Goal: Transaction & Acquisition: Subscribe to service/newsletter

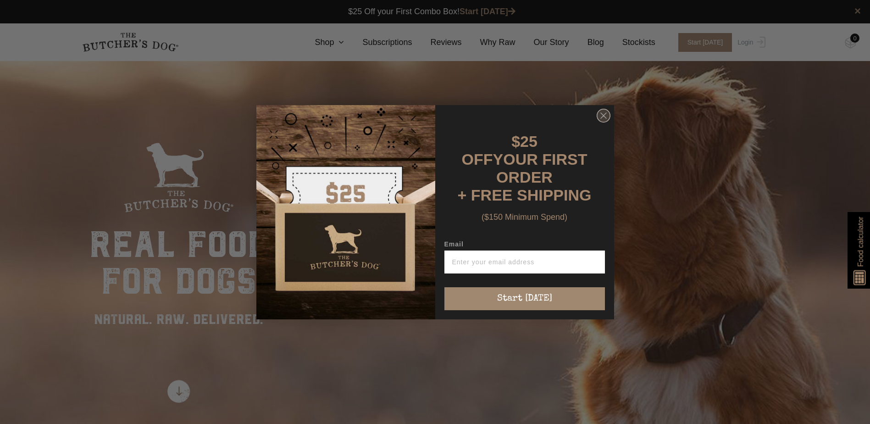
click at [610, 115] on icon "Close dialog" at bounding box center [604, 116] width 14 height 14
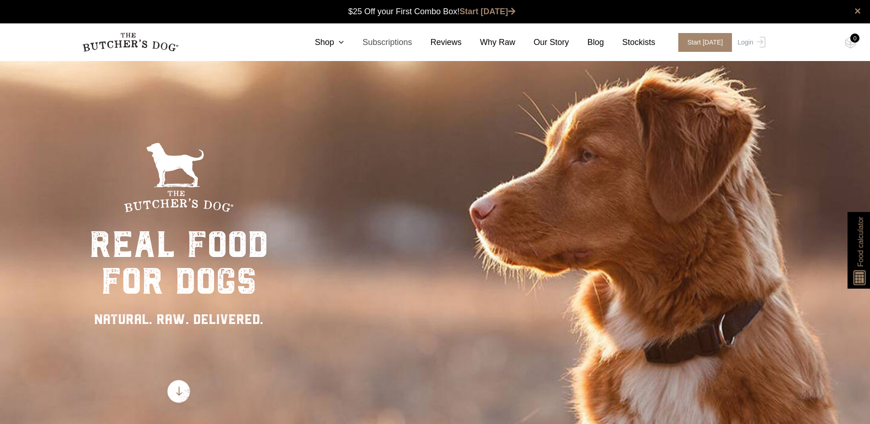
click at [393, 47] on link "Subscriptions" at bounding box center [378, 42] width 68 height 12
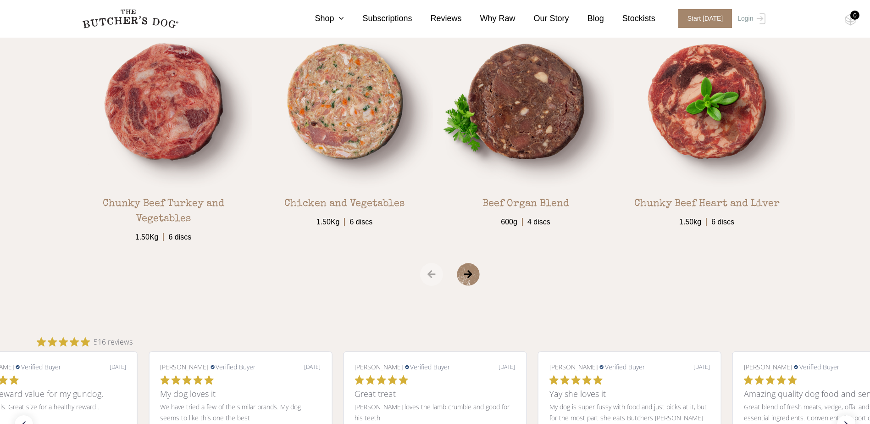
scroll to position [1697, 0]
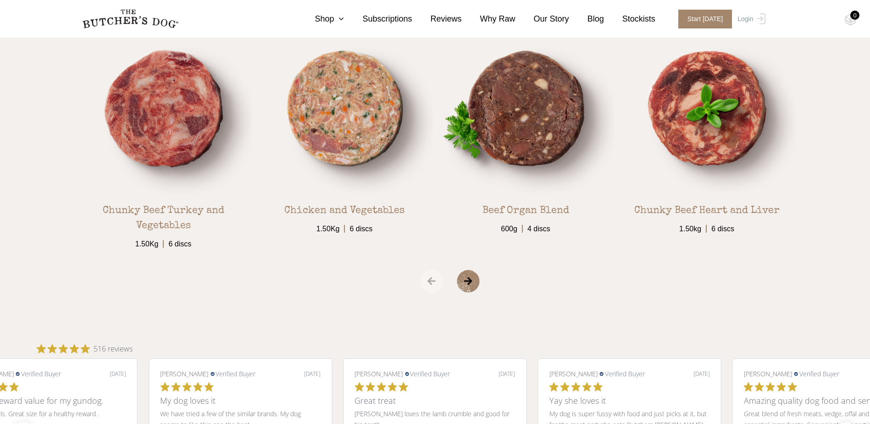
click at [478, 287] on span "›" at bounding box center [480, 281] width 46 height 23
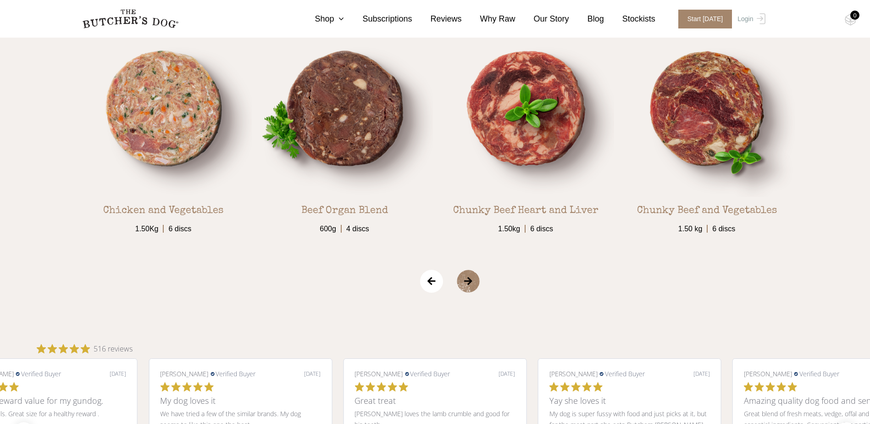
click at [478, 287] on span "›" at bounding box center [480, 281] width 46 height 23
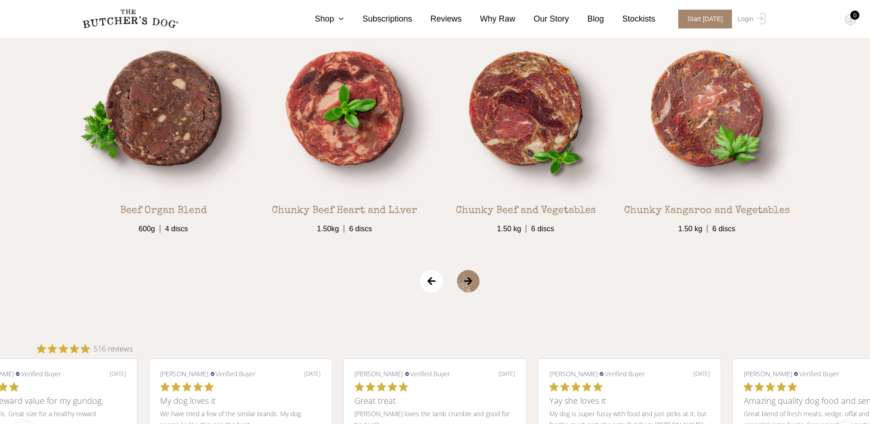
click at [478, 287] on span "›" at bounding box center [480, 281] width 46 height 23
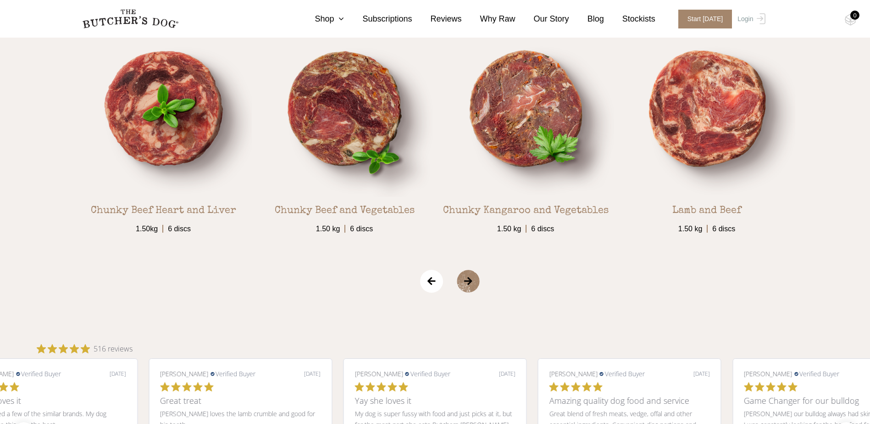
click at [478, 287] on span "›" at bounding box center [480, 281] width 46 height 23
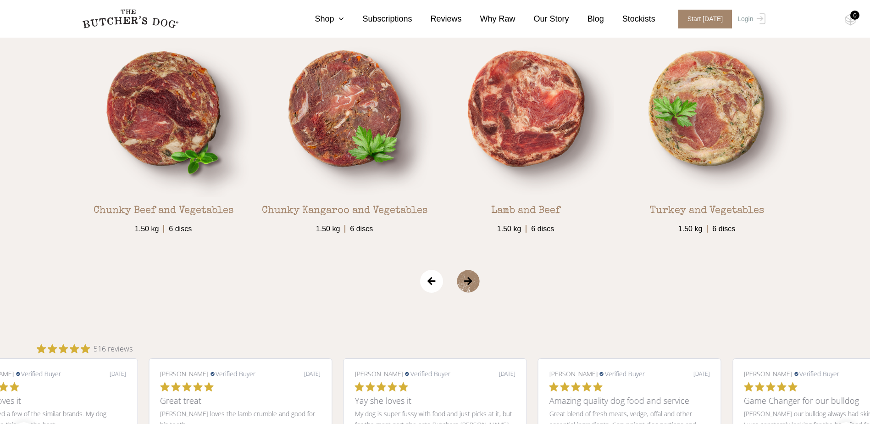
click at [478, 287] on span "›" at bounding box center [480, 281] width 46 height 23
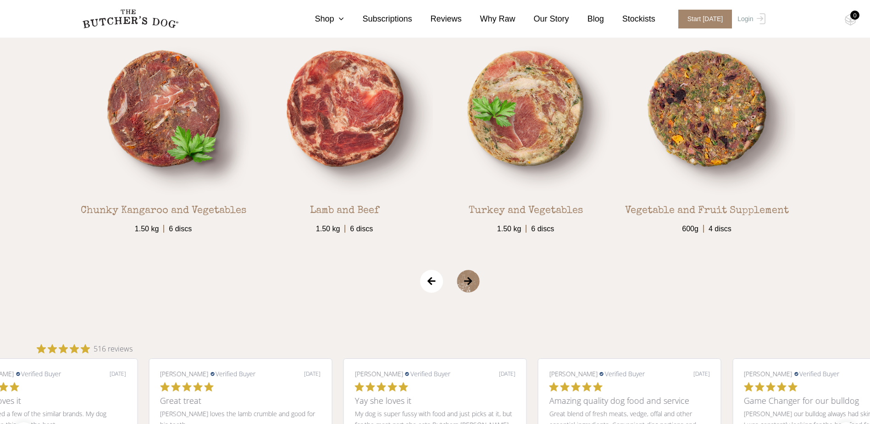
click at [478, 287] on span "›" at bounding box center [480, 281] width 46 height 23
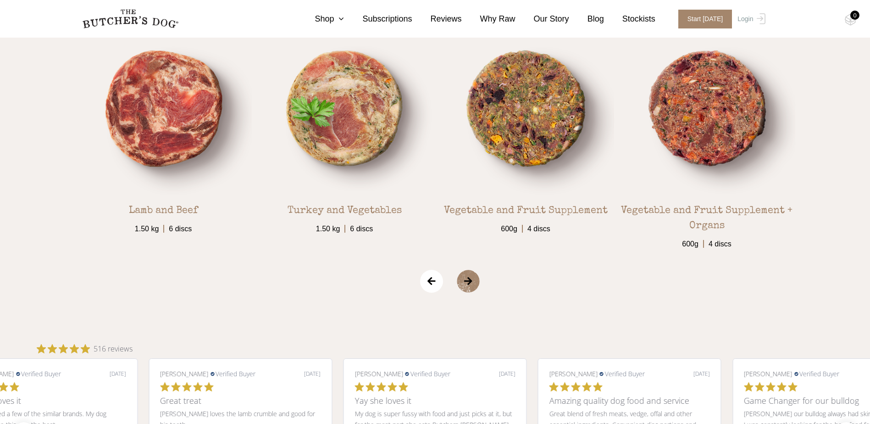
click at [478, 287] on span "›" at bounding box center [480, 281] width 46 height 23
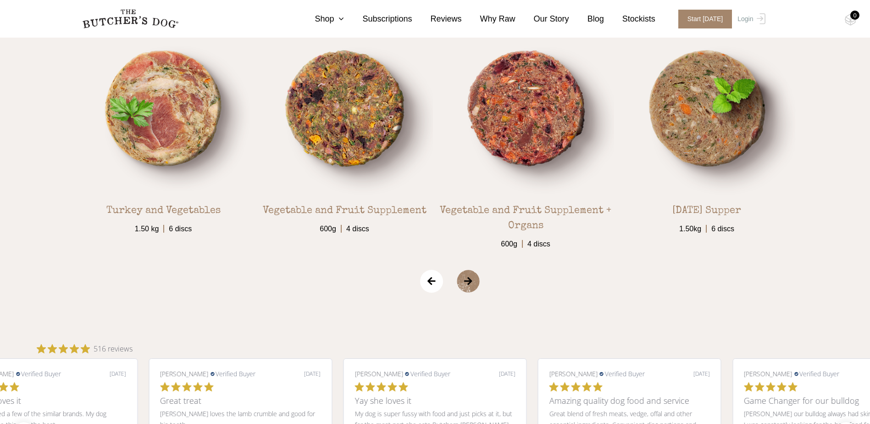
click at [478, 287] on span "›" at bounding box center [480, 281] width 46 height 23
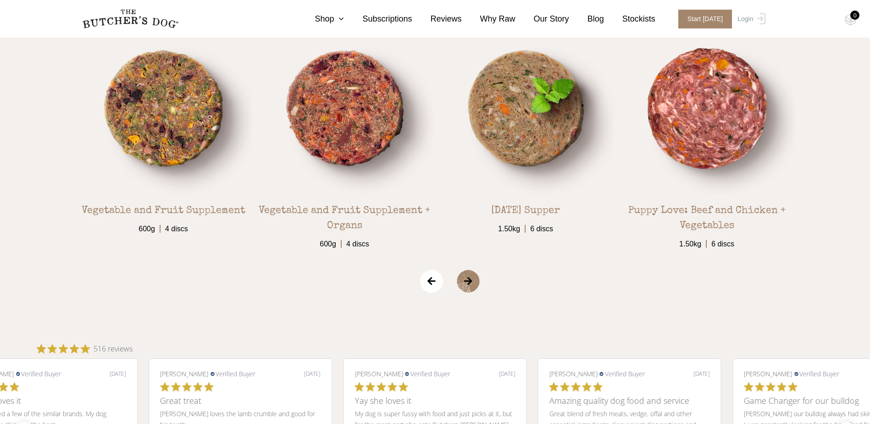
click at [478, 287] on span "›" at bounding box center [480, 281] width 46 height 23
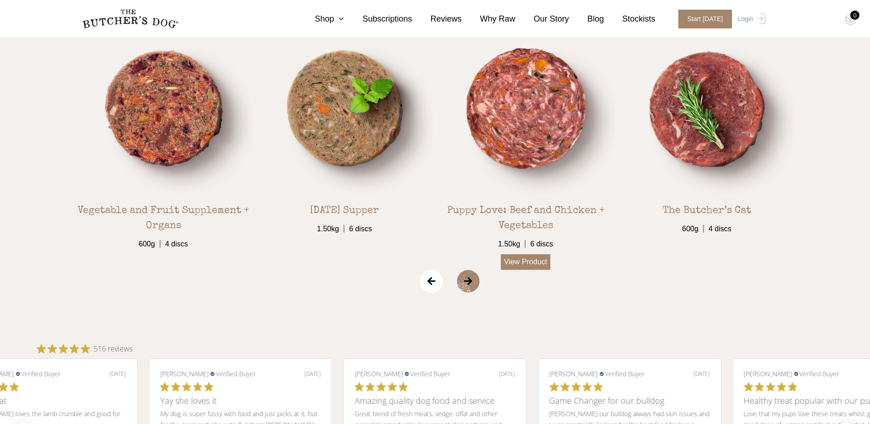
click at [534, 258] on link "View Product" at bounding box center [526, 262] width 50 height 16
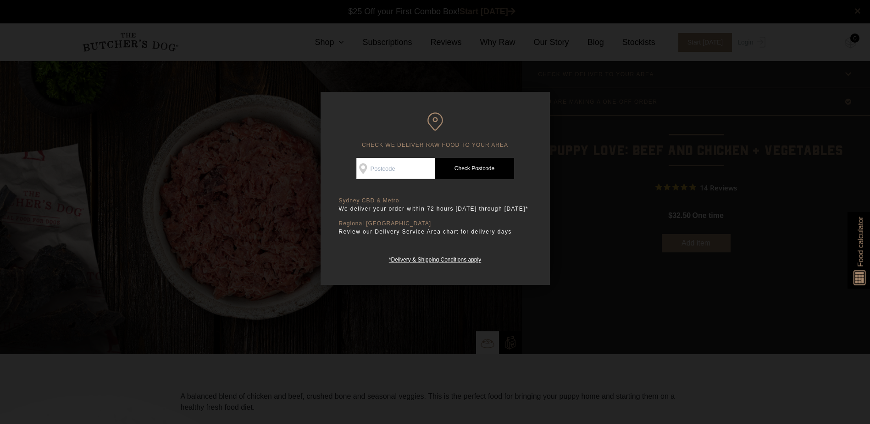
drag, startPoint x: 388, startPoint y: 154, endPoint x: 380, endPoint y: 166, distance: 15.3
click at [381, 165] on div "CHECK WE DELIVER RAW FOOD TO YOUR AREA Good news! We deliver to your area Check…" at bounding box center [435, 188] width 229 height 193
click at [380, 166] on input "Check Availability At" at bounding box center [395, 168] width 79 height 21
type input "2500"
click at [475, 168] on link "Check Postcode" at bounding box center [474, 168] width 79 height 21
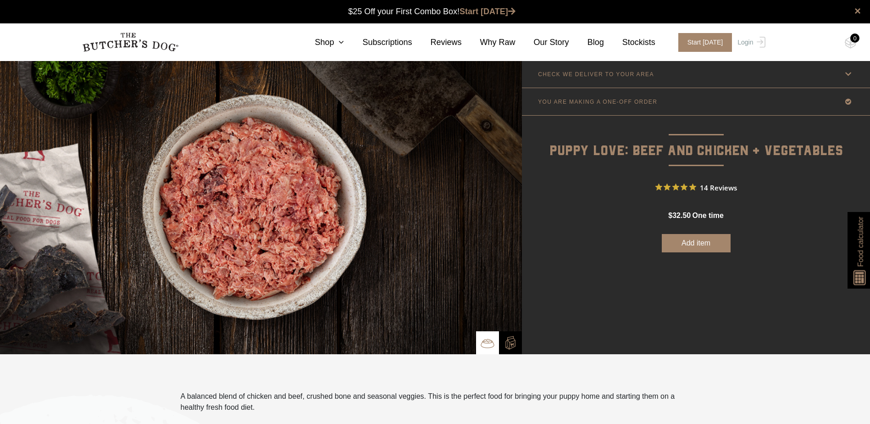
click at [841, 77] on link "CHECK WE DELIVER TO YOUR AREA" at bounding box center [696, 74] width 348 height 27
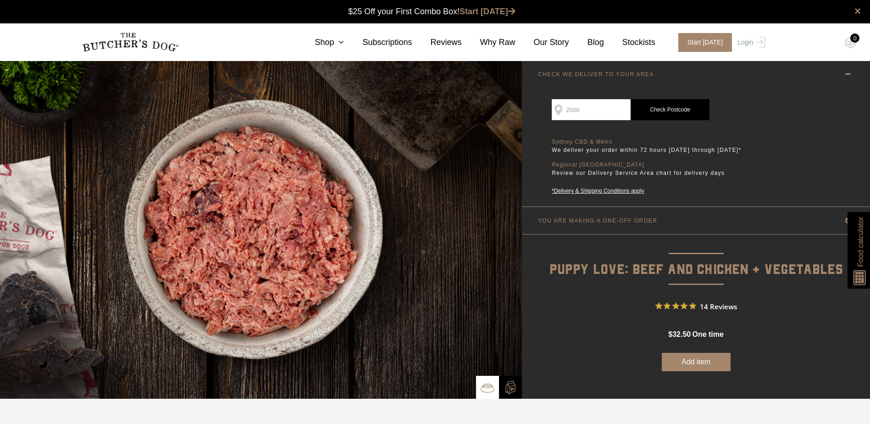
click at [687, 220] on link "YOU ARE MAKING A ONE-OFF ORDER" at bounding box center [696, 220] width 348 height 27
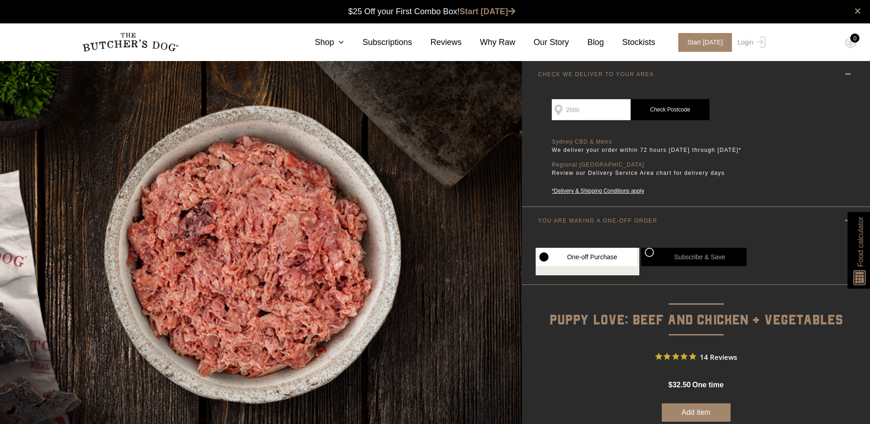
click at [647, 247] on div "One-off Purchase Subscribe & Save Every 1 Week Every 2 Weeks Every 3 Weeks Ever…" at bounding box center [696, 259] width 348 height 50
click at [647, 251] on label "Subscribe & Save" at bounding box center [693, 257] width 105 height 18
radio input "true"
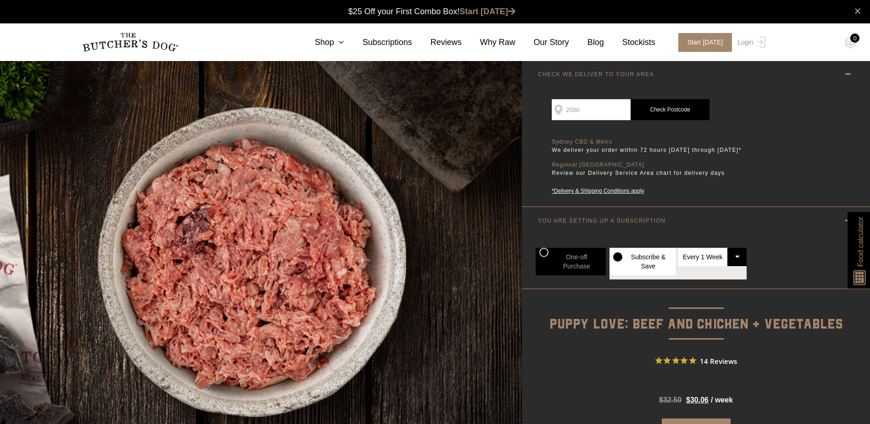
click at [734, 259] on select "Every 1 Week Every 2 Weeks Every 3 Weeks Every 4 Weeks Every 5 Weeks Every 6 We…" at bounding box center [712, 257] width 69 height 18
click at [763, 254] on div "One-off Purchase Subscribe & Save Every 1 Week Every 2 Weeks Every 3 Weeks Ever…" at bounding box center [696, 261] width 348 height 55
click at [723, 258] on select "Every 1 Week Every 2 Weeks Every 3 Weeks Every 4 Weeks Every 5 Weeks Every 6 We…" at bounding box center [712, 257] width 69 height 18
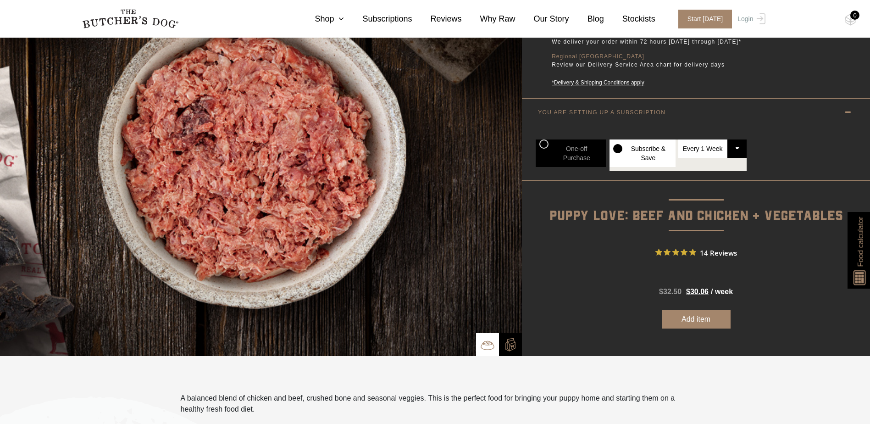
scroll to position [138, 0]
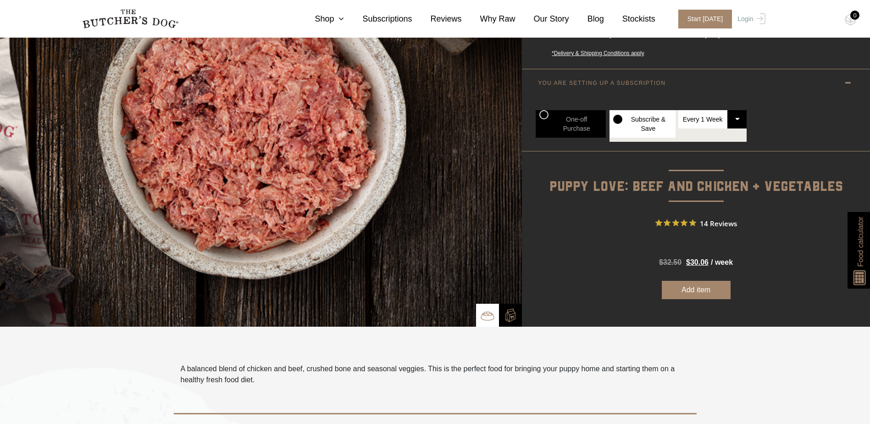
click at [702, 263] on bdi "$ 30.06" at bounding box center [697, 262] width 22 height 8
radio input "true"
click at [721, 261] on span "/ week" at bounding box center [722, 262] width 22 height 11
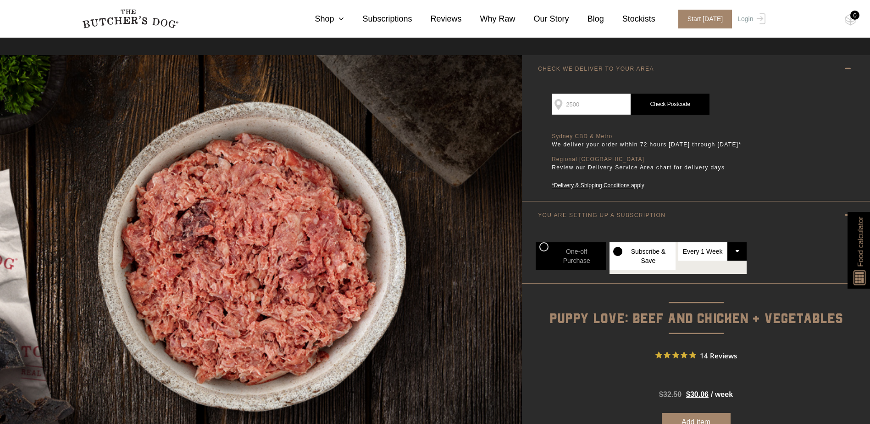
scroll to position [0, 0]
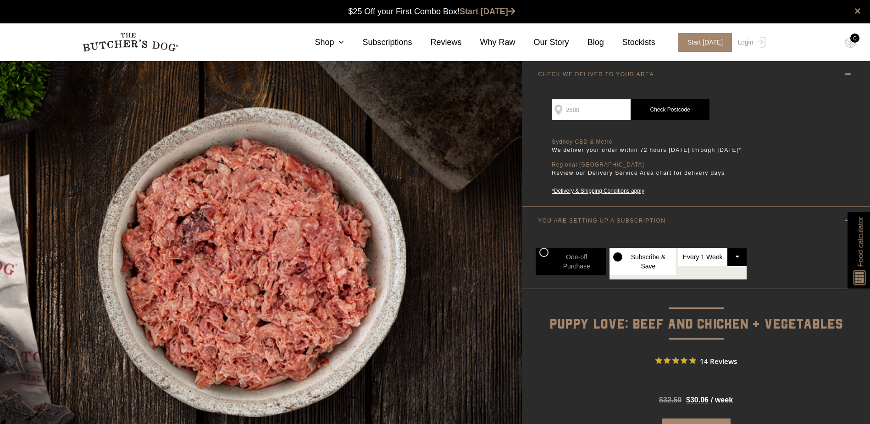
click at [732, 251] on select "Every 1 Week Every 2 Weeks Every 3 Weeks Every 4 Weeks Every 5 Weeks Every 6 We…" at bounding box center [712, 257] width 69 height 18
select select "4_week"
click at [678, 248] on select "Every 1 Week Every 2 Weeks Every 3 Weeks Every 4 Weeks Every 5 Weeks Every 6 We…" at bounding box center [712, 257] width 69 height 18
radio input "true"
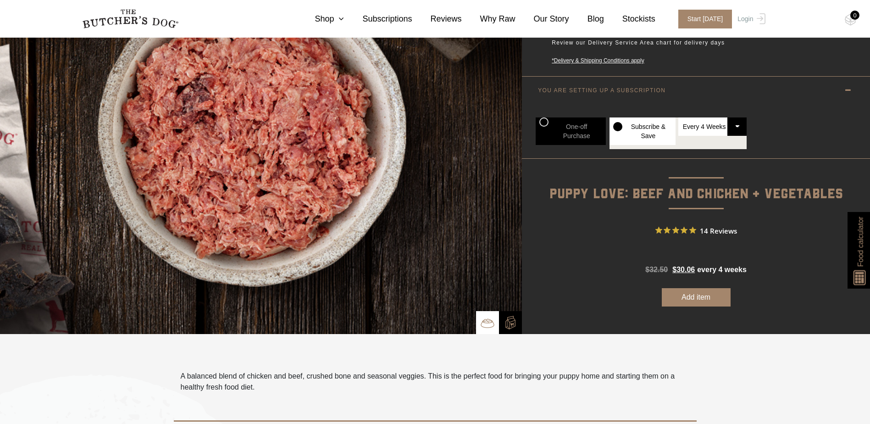
scroll to position [138, 0]
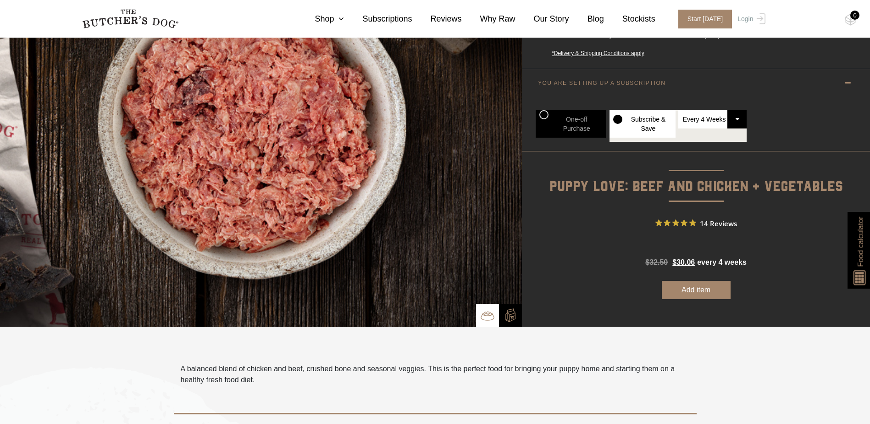
click at [733, 118] on select "Every 1 Week Every 2 Weeks Every 3 Weeks Every 4 Weeks Every 5 Weeks Every 6 We…" at bounding box center [712, 119] width 69 height 18
select select "6_week"
click at [678, 110] on select "Every 1 Week Every 2 Weeks Every 3 Weeks Every 4 Weeks Every 5 Weeks Every 6 We…" at bounding box center [712, 119] width 69 height 18
radio input "true"
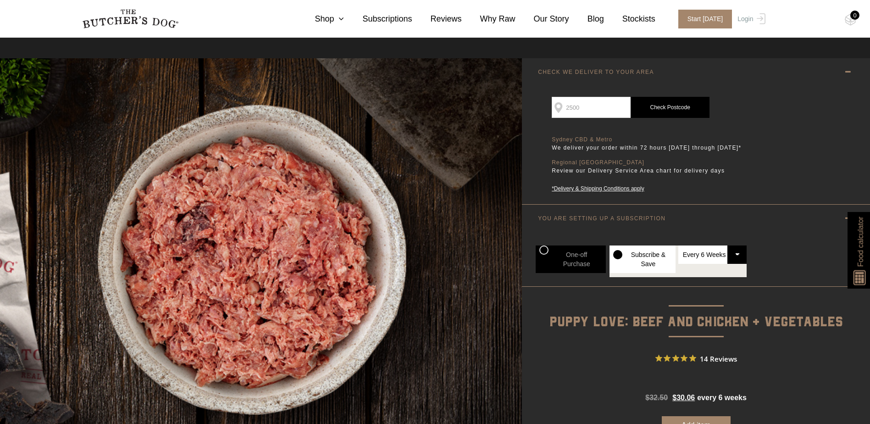
scroll to position [0, 0]
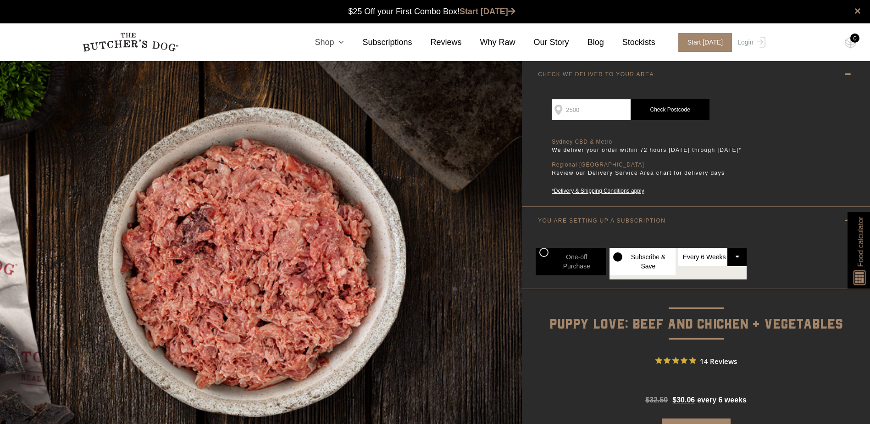
click at [344, 39] on icon at bounding box center [339, 42] width 10 height 8
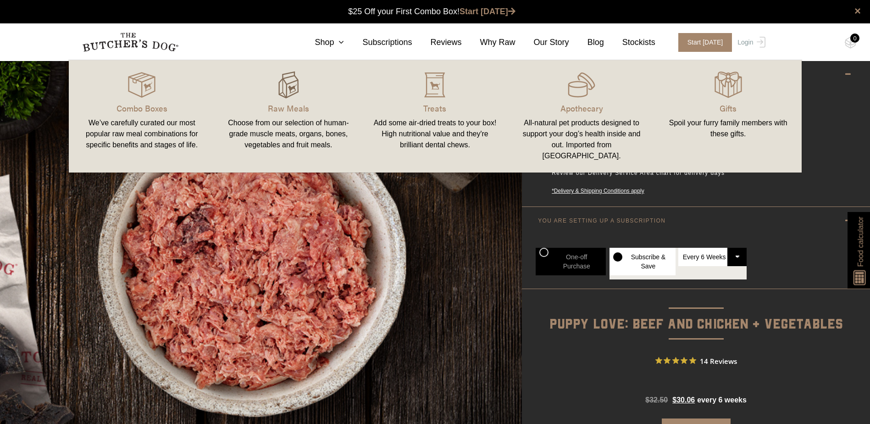
click at [299, 97] on img at bounding box center [289, 85] width 28 height 28
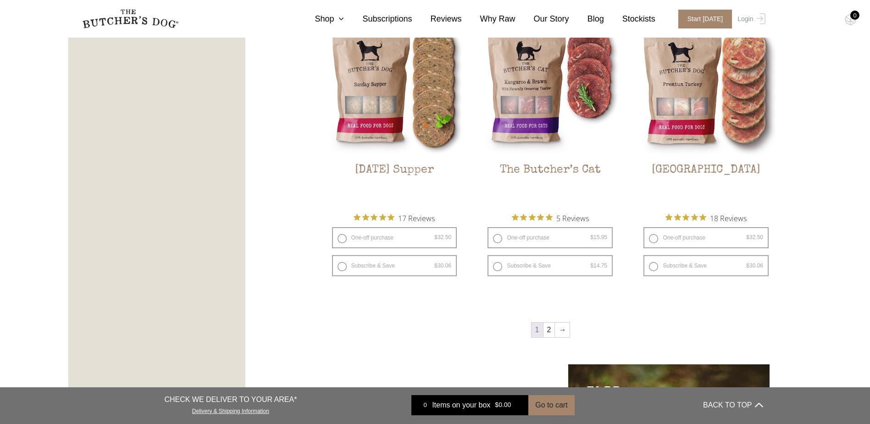
scroll to position [1146, 0]
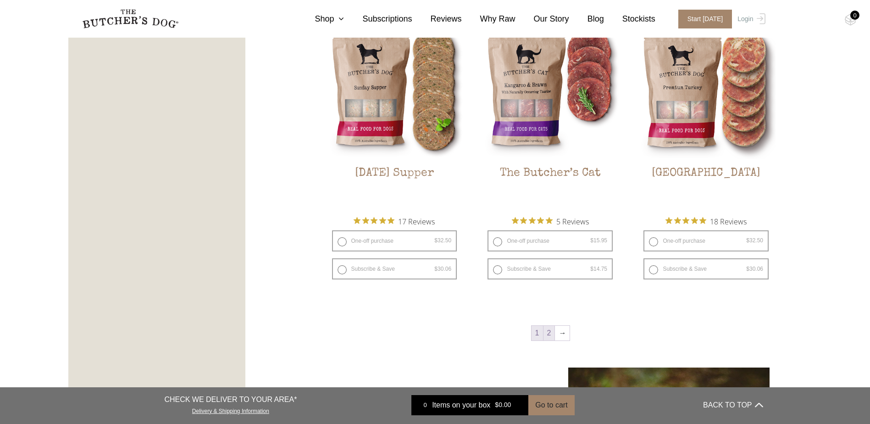
click at [548, 334] on link "2" at bounding box center [548, 333] width 11 height 15
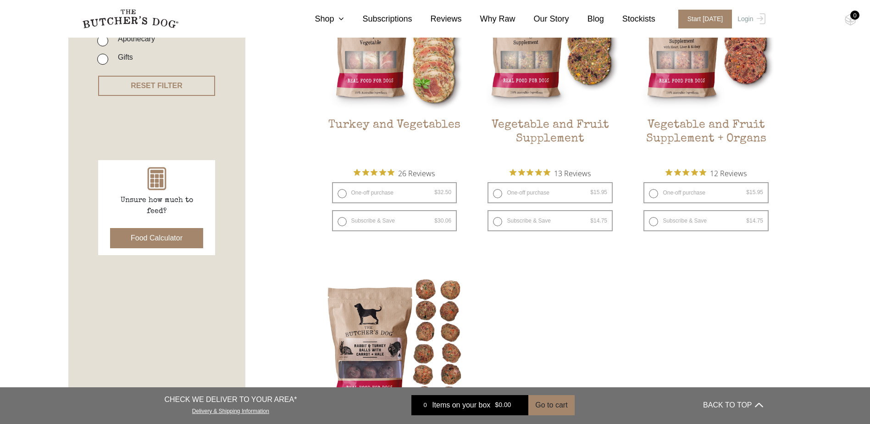
scroll to position [301, 0]
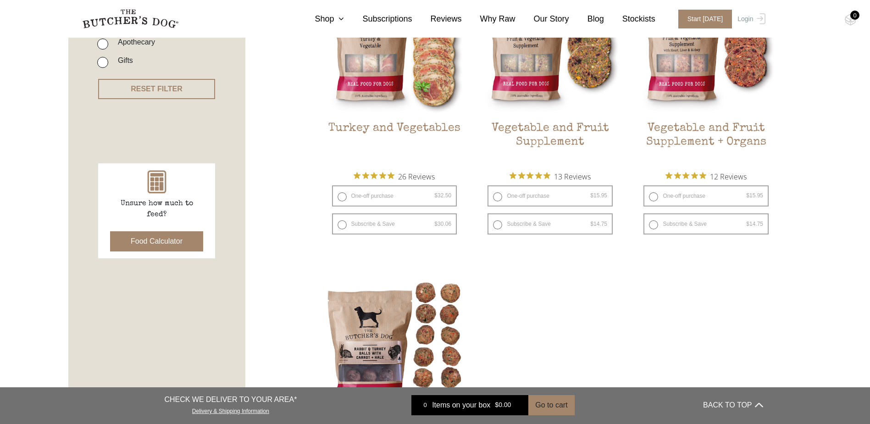
click at [142, 240] on button "Food Calculator" at bounding box center [156, 241] width 93 height 20
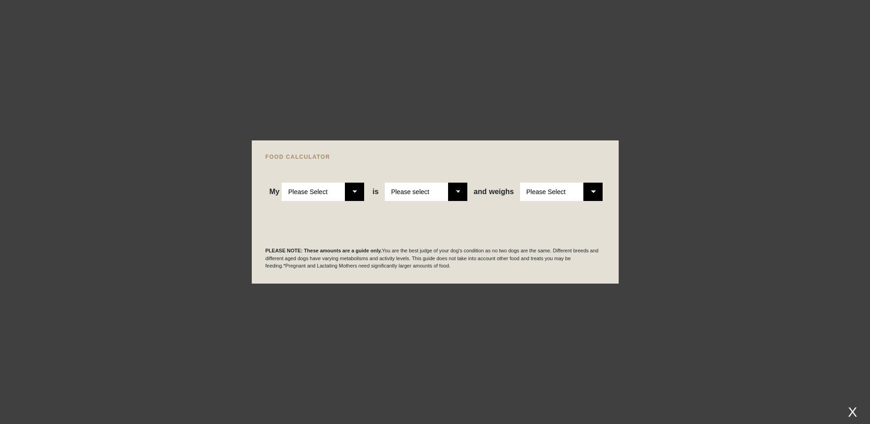
scroll to position [255, 0]
click at [350, 189] on select "Please Select Adult Dog Puppy" at bounding box center [323, 191] width 83 height 18
click at [353, 185] on select "Please Select Adult Dog Puppy" at bounding box center [323, 191] width 83 height 18
select select "puppy"
click at [282, 182] on select "Please Select Adult Dog Puppy" at bounding box center [323, 191] width 83 height 18
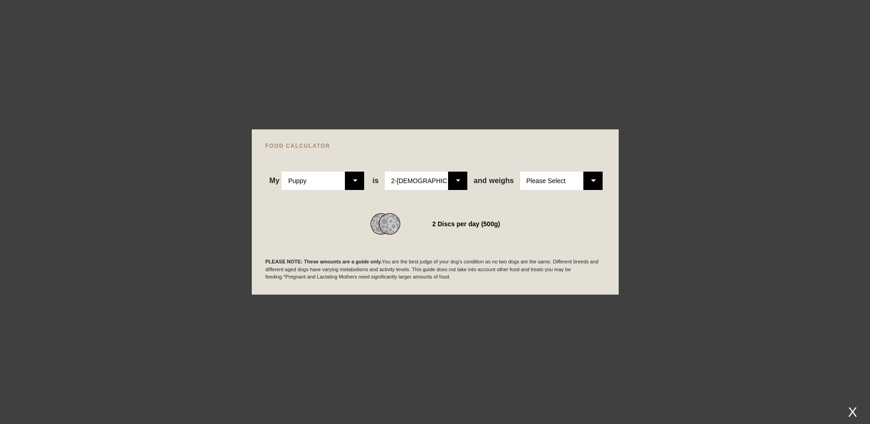
click at [466, 182] on select "Please Select 2-4 months old 4-5 months old 6-8 months old 8-12 months old" at bounding box center [426, 180] width 83 height 18
select select "12"
click at [386, 171] on select "Please Select 2-4 months old 4-5 months old 6-8 months old 8-12 months old" at bounding box center [426, 180] width 83 height 18
click at [606, 180] on div "FOOD CALCULATOR My Please Select Adult Dog Puppy is Please Select 2-4 months ol…" at bounding box center [435, 211] width 367 height 165
click at [597, 180] on select "Please Select 1kg 2kg 3kg 4kg 5kg 6kg 7kg 8kg 9kg 10kg 11kg 12kg 13kg 14kg 15kg…" at bounding box center [561, 180] width 83 height 18
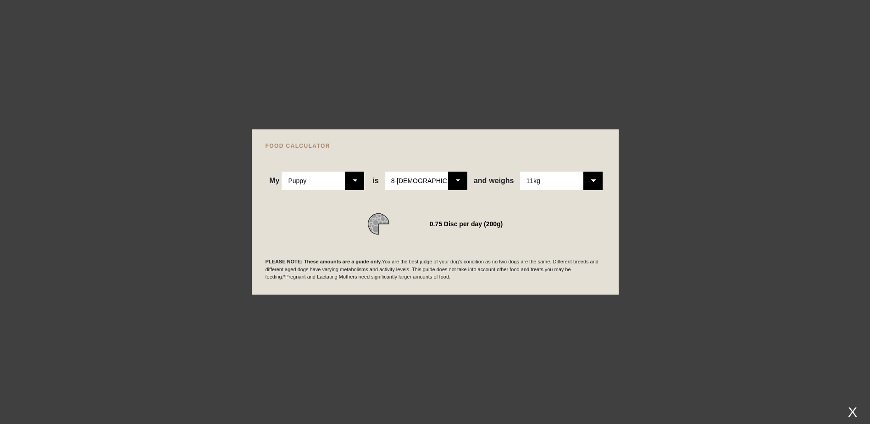
click at [520, 171] on select "Please Select 1kg 2kg 3kg 4kg 5kg 6kg 7kg 8kg 9kg 10kg 11kg 12kg 13kg 14kg 15kg…" at bounding box center [561, 180] width 83 height 18
click at [586, 178] on select "Please Select 1kg 2kg 3kg 4kg 5kg 6kg 7kg 8kg 9kg 10kg 11kg 12kg 13kg 14kg 15kg…" at bounding box center [561, 180] width 83 height 18
select select "12"
click at [520, 171] on select "Please Select 1kg 2kg 3kg 4kg 5kg 6kg 7kg 8kg 9kg 10kg 11kg 12kg 13kg 14kg 15kg…" at bounding box center [561, 180] width 83 height 18
click at [732, 167] on div at bounding box center [435, 212] width 870 height 424
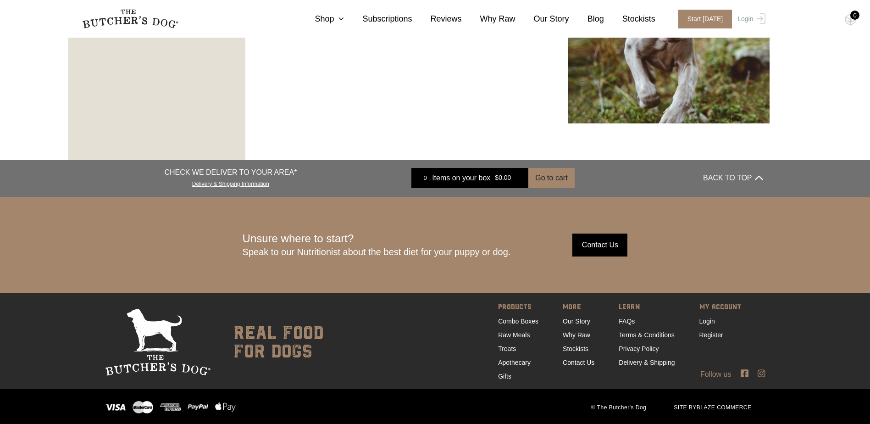
scroll to position [1630, 0]
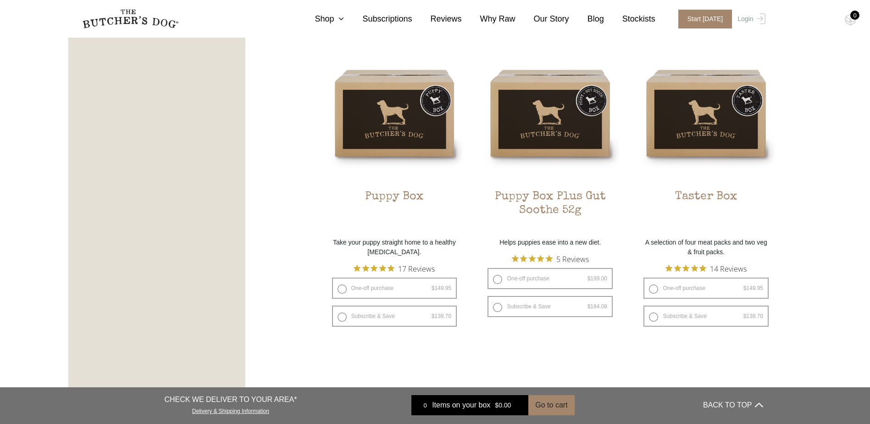
scroll to position [596, 0]
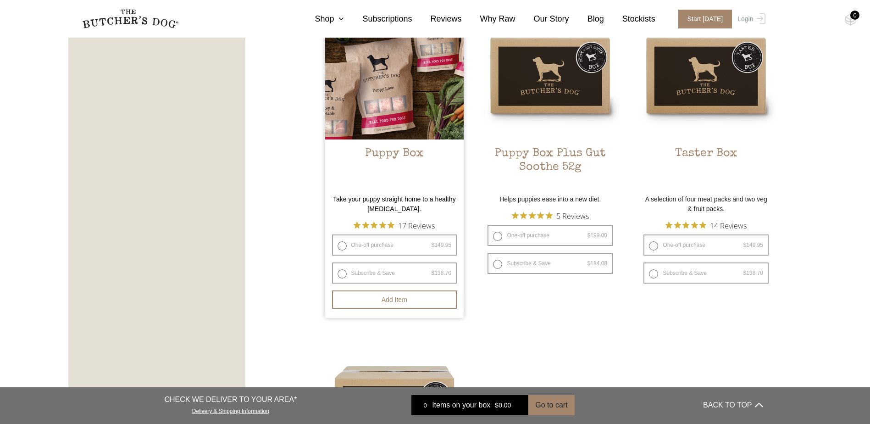
click at [349, 270] on label "Subscribe & Save $ 149.95 Original price was: $149.95. $ 138.70 Current price i…" at bounding box center [394, 272] width 125 height 21
radio input "true"
select select "6_week"
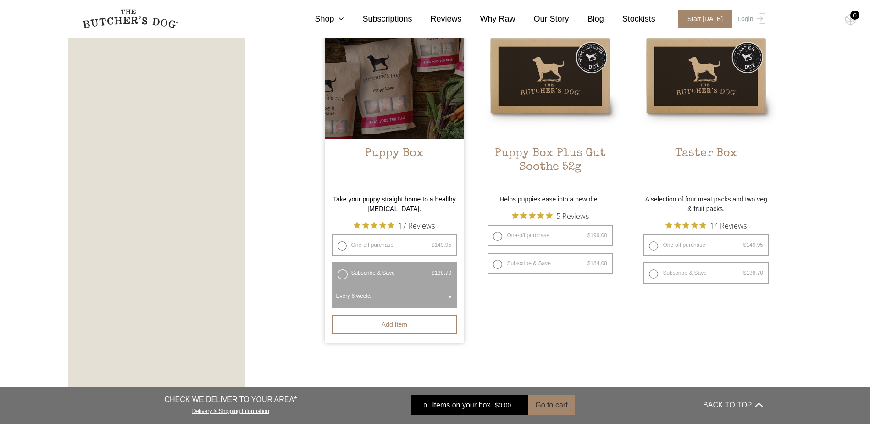
click at [379, 296] on span "Every 6 weeks" at bounding box center [395, 295] width 122 height 21
click at [379, 292] on span "Every 6 weeks" at bounding box center [395, 295] width 122 height 21
click at [377, 143] on link "Puppy Box $ 149.95 Original price was: $149.95. $ 138.70 Current price is: $138…" at bounding box center [394, 94] width 139 height 189
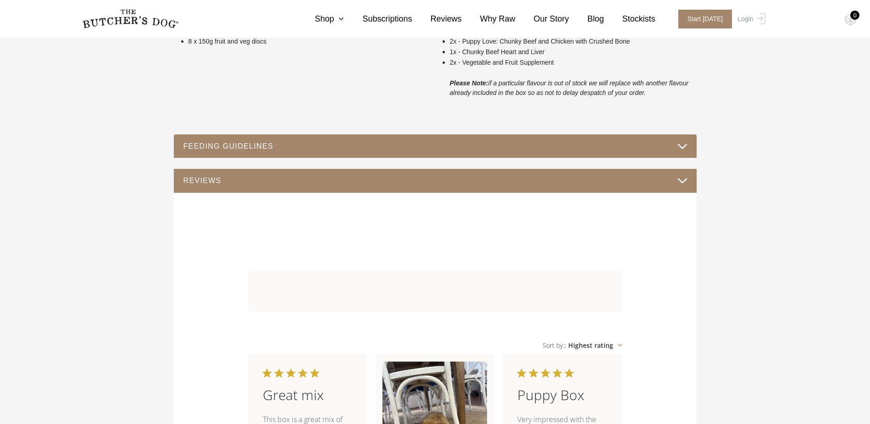
scroll to position [504, 0]
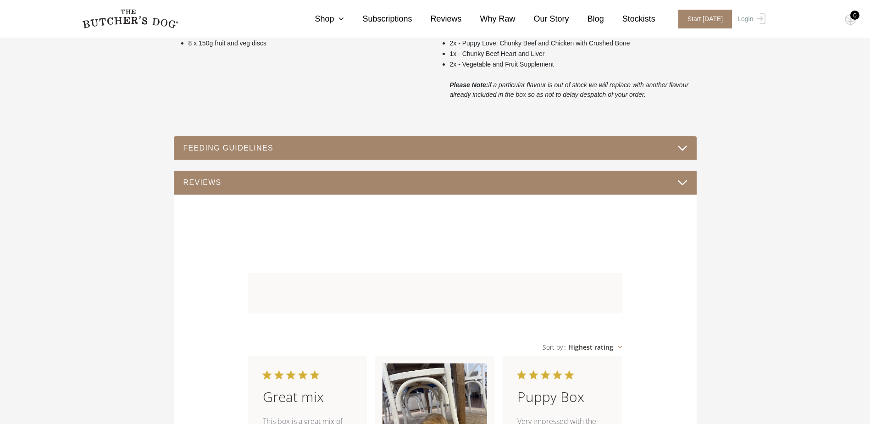
click at [533, 149] on button "FEEDING GUIDELINES" at bounding box center [435, 148] width 504 height 12
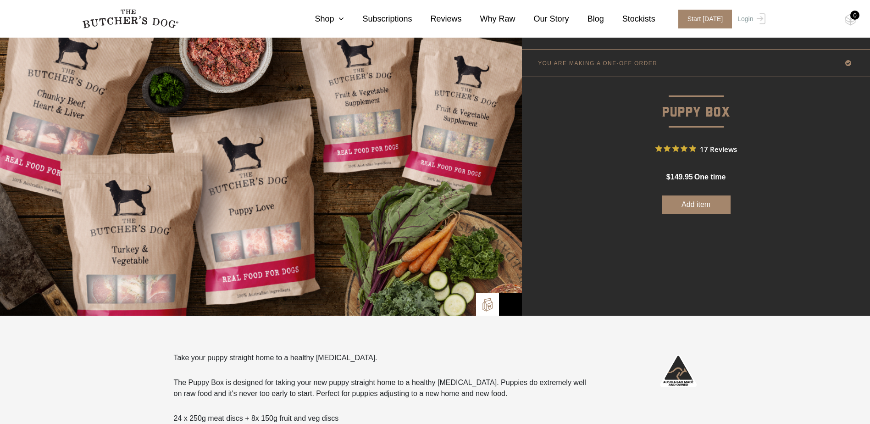
scroll to position [0, 0]
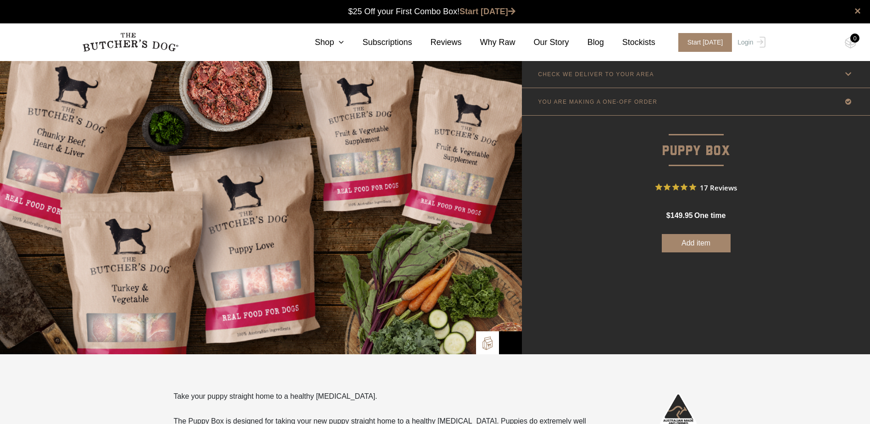
click at [698, 101] on link "YOU ARE MAKING A ONE-OFF ORDER" at bounding box center [696, 101] width 348 height 27
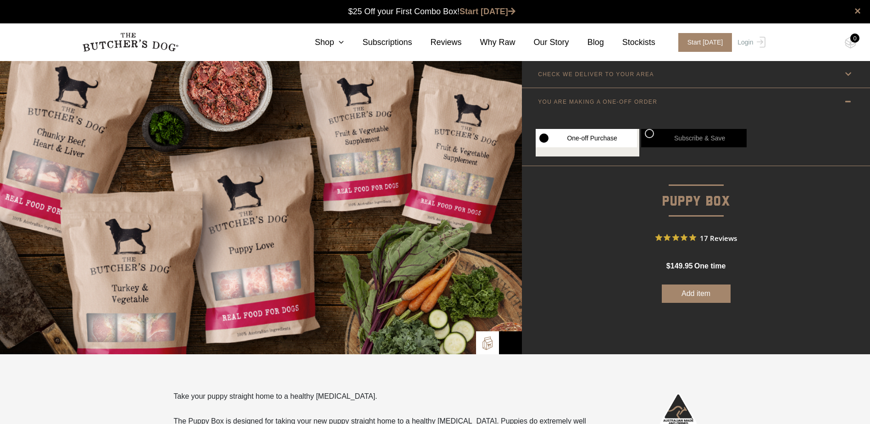
click at [675, 131] on label "Subscribe & Save" at bounding box center [693, 138] width 105 height 18
radio input "true"
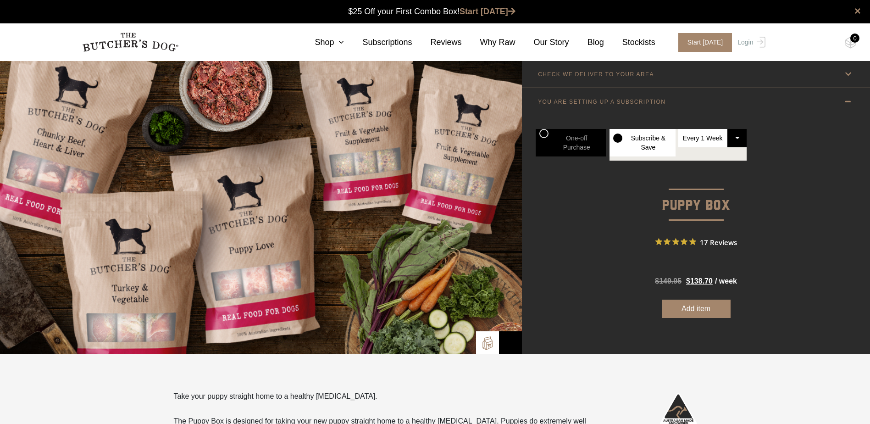
click at [729, 133] on select "Every 1 Week Every 2 Weeks Every 3 Weeks Every 4 Weeks Every 5 Weeks Every 6 We…" at bounding box center [712, 138] width 69 height 18
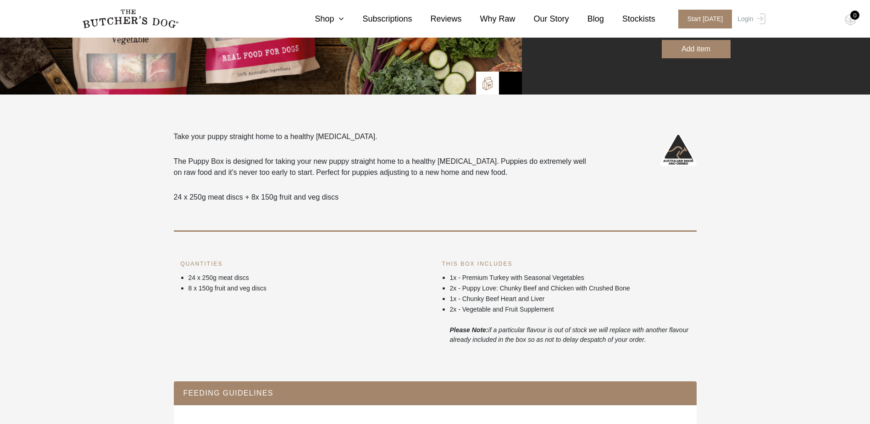
scroll to position [275, 0]
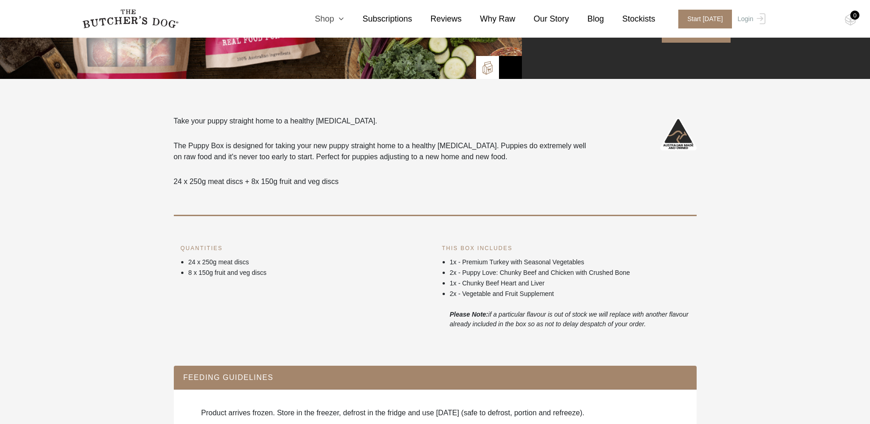
click at [344, 16] on link "Shop" at bounding box center [320, 19] width 48 height 12
